Goal: Check status: Check status

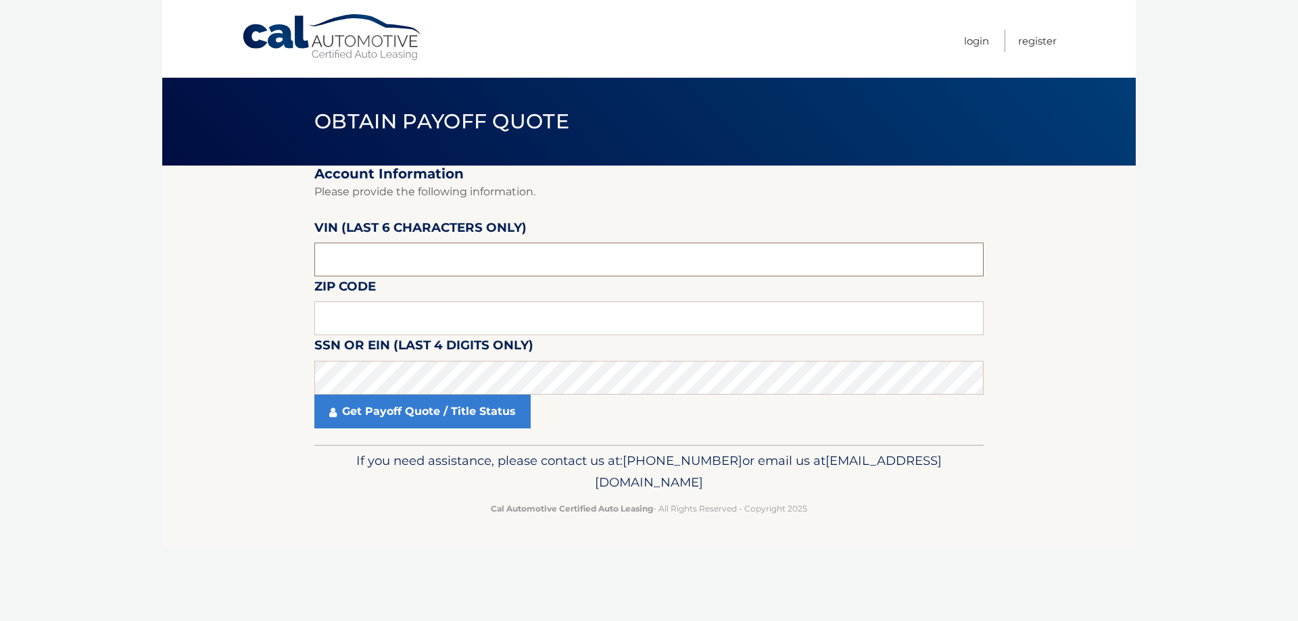
click at [469, 256] on input "text" at bounding box center [648, 260] width 669 height 34
click at [420, 270] on input "text" at bounding box center [648, 260] width 669 height 34
click at [377, 320] on input "text" at bounding box center [648, 319] width 669 height 34
type input "10475"
click at [387, 412] on link "Get Payoff Quote / Title Status" at bounding box center [422, 412] width 216 height 34
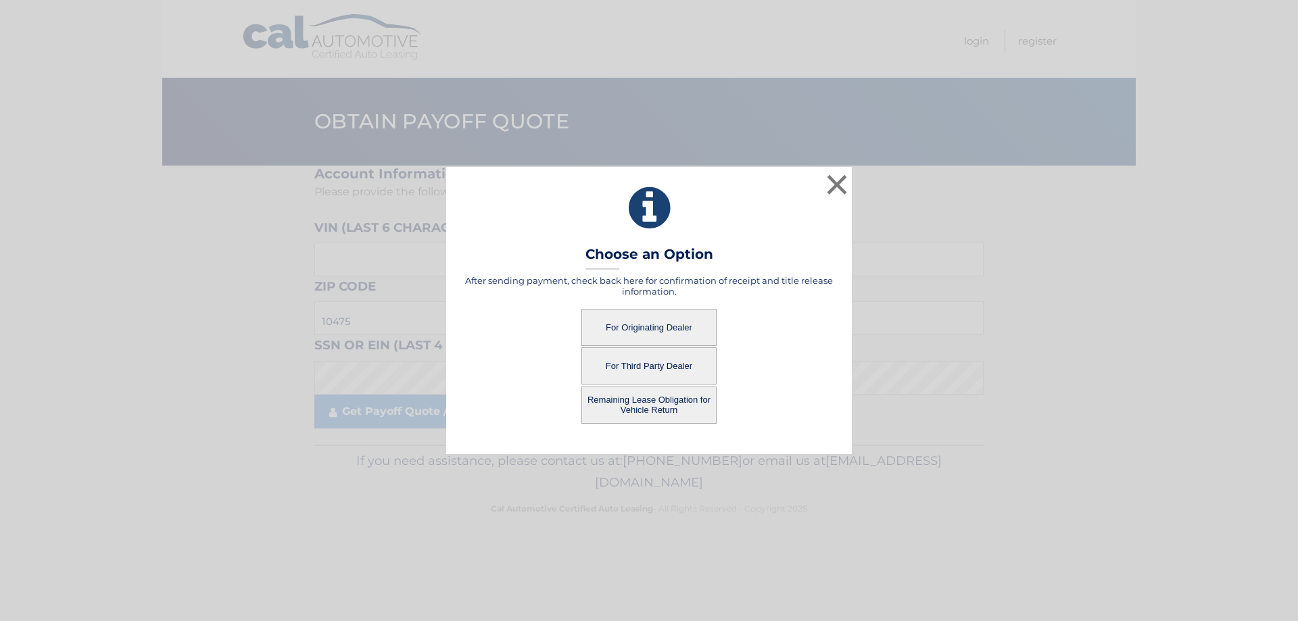
click at [658, 316] on button "For Originating Dealer" at bounding box center [648, 327] width 135 height 37
click at [660, 334] on button "For Originating Dealer" at bounding box center [648, 327] width 135 height 37
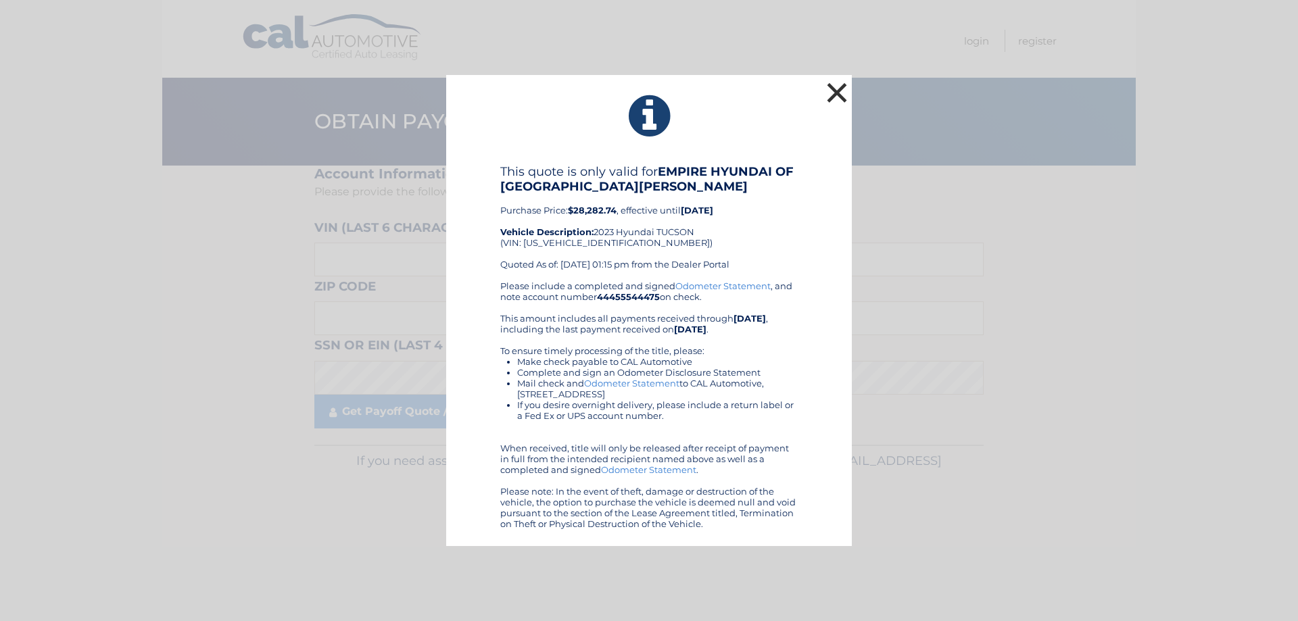
click at [832, 98] on button "×" at bounding box center [836, 92] width 27 height 27
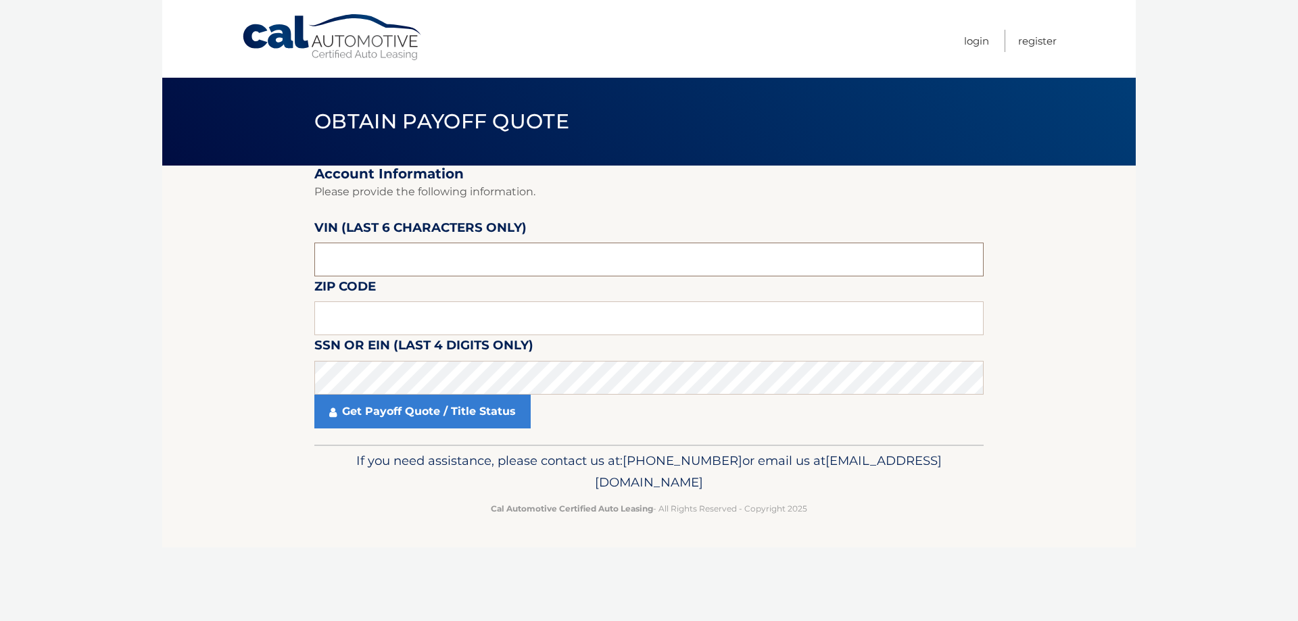
click at [533, 264] on input "text" at bounding box center [648, 260] width 669 height 34
click at [400, 310] on input "text" at bounding box center [648, 319] width 669 height 34
type input "10475"
click at [405, 419] on link "Get Payoff Quote / Title Status" at bounding box center [422, 412] width 216 height 34
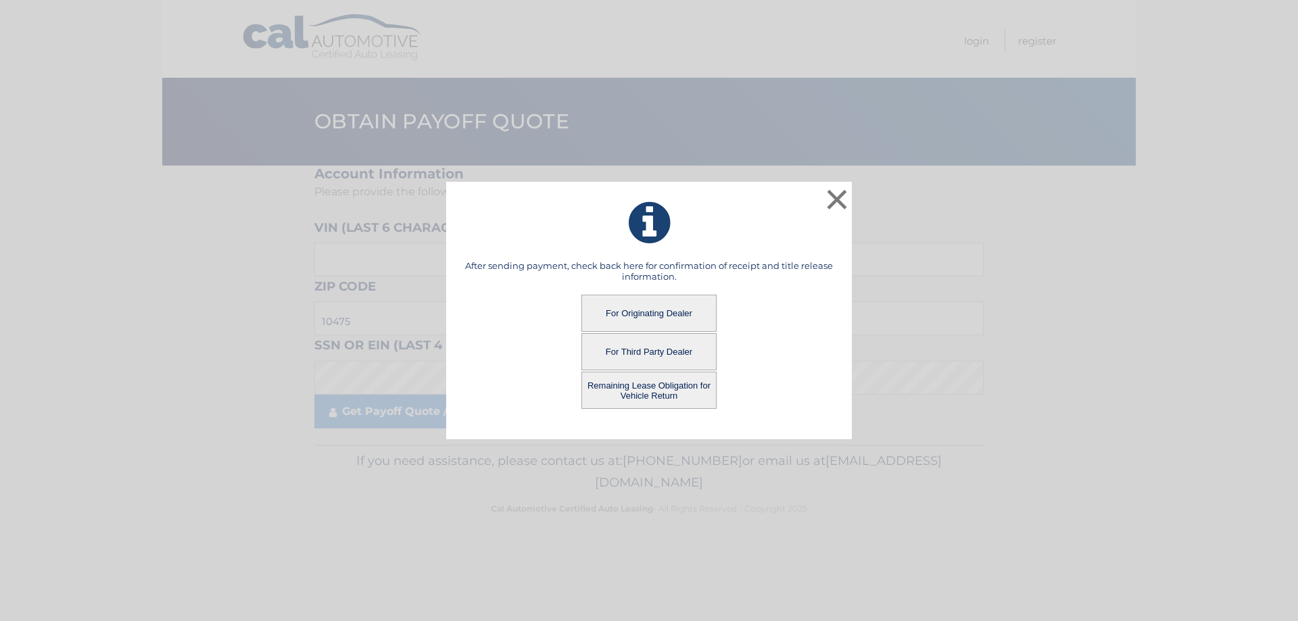
click at [667, 356] on button "For Third Party Dealer" at bounding box center [648, 351] width 135 height 37
